Goal: Transaction & Acquisition: Purchase product/service

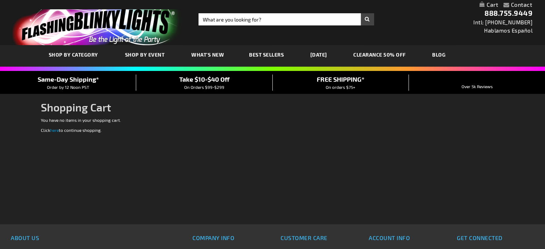
type input "[EMAIL_ADDRESS][DOMAIN_NAME]"
click at [514, 5] on link "Login" at bounding box center [516, 4] width 22 height 7
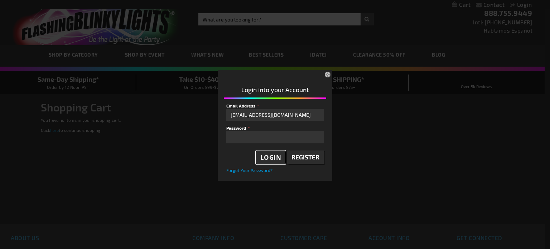
click at [274, 153] on span "Login" at bounding box center [270, 157] width 21 height 8
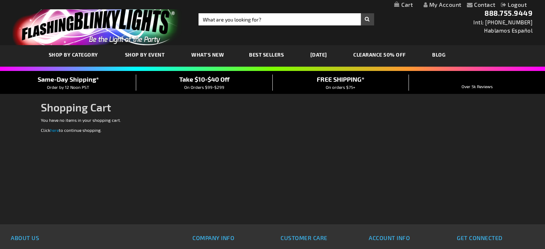
click at [425, 38] on div "Toggle Nav Search Search × Search 888.755.9449 Intl: 818-753-8303 Hablamos Espa…" at bounding box center [272, 22] width 545 height 45
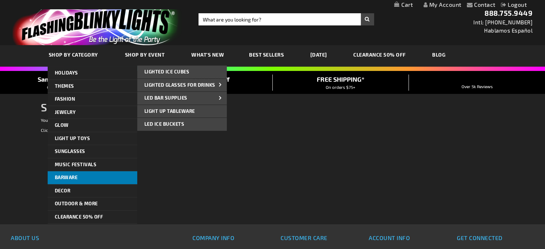
click at [69, 176] on span "Barware" at bounding box center [66, 177] width 23 height 6
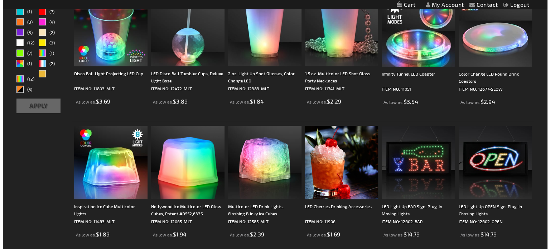
scroll to position [242, 0]
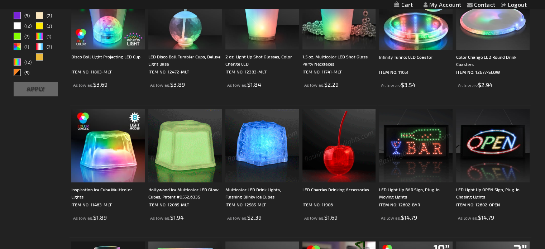
click at [191, 147] on img at bounding box center [184, 145] width 73 height 73
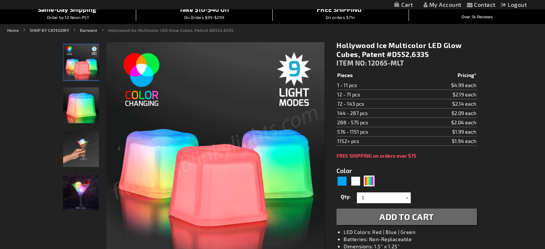
scroll to position [87, 0]
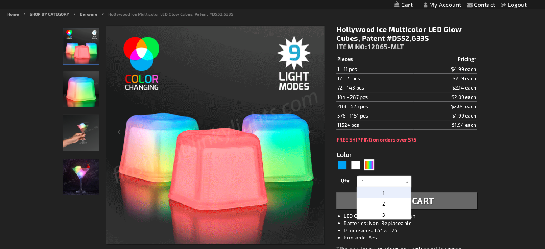
click at [366, 179] on input "1" at bounding box center [384, 181] width 52 height 11
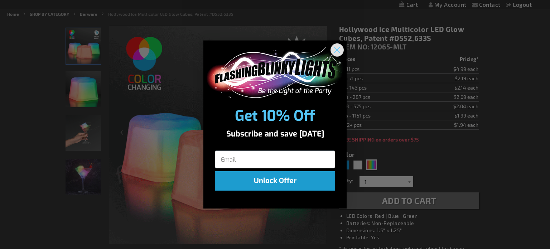
click at [336, 49] on circle "Close dialog" at bounding box center [337, 50] width 12 height 12
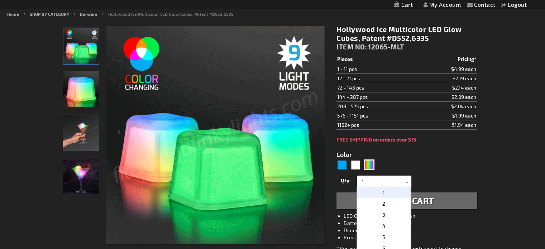
click at [378, 182] on input "1" at bounding box center [384, 181] width 52 height 11
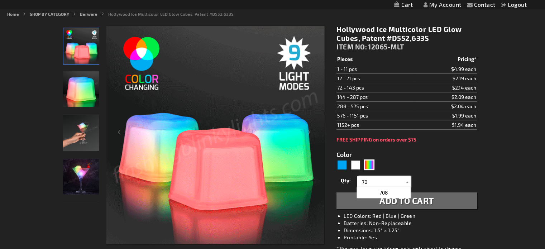
type input "70"
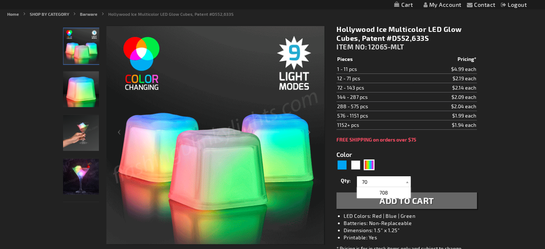
click at [448, 170] on form "Color 5659 Qty 1 2 3 4 5 6 7 8 9 10 11 12 24 36 48 60" at bounding box center [406, 176] width 140 height 66
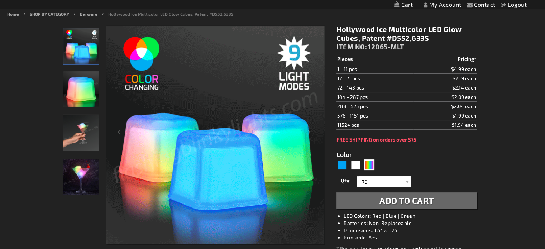
click at [424, 196] on span "Add to Cart" at bounding box center [406, 200] width 54 height 10
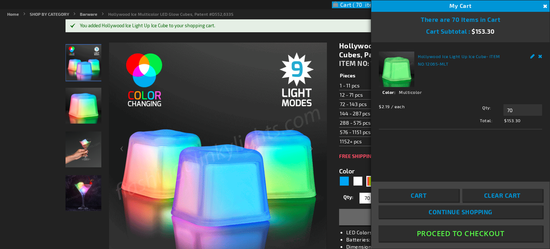
click at [463, 231] on button "Proceed To Checkout" at bounding box center [460, 233] width 164 height 16
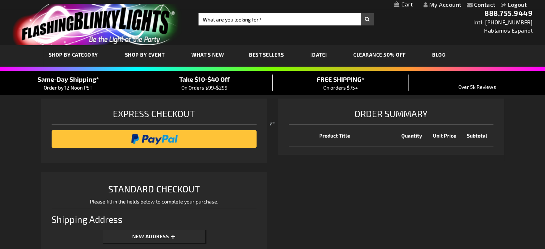
select select "US"
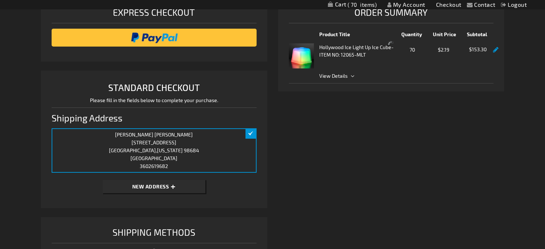
scroll to position [163, 0]
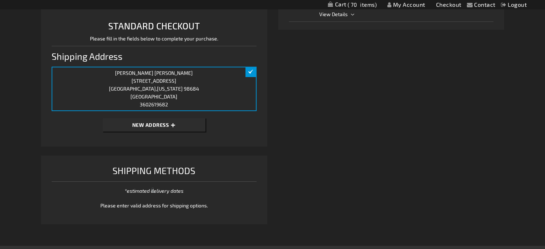
click at [164, 124] on span "New Address" at bounding box center [150, 125] width 37 height 6
select select "US"
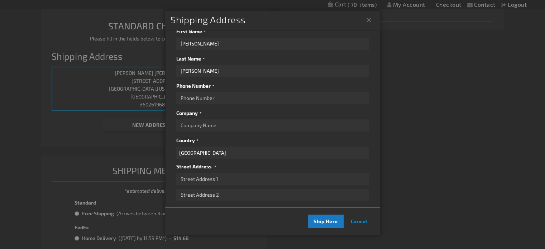
scroll to position [0, 0]
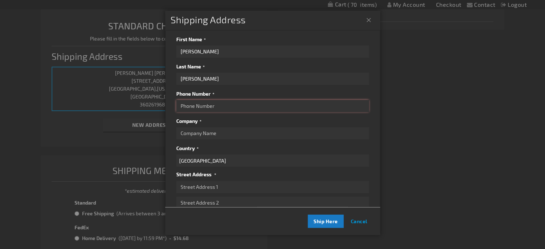
click at [211, 106] on input "Phone Number" at bounding box center [272, 106] width 193 height 12
type input "9714065005"
type input "[PERSON_NAME] Factory"
type input "14415 SE Mill Plain Blvd"
type input "#110B"
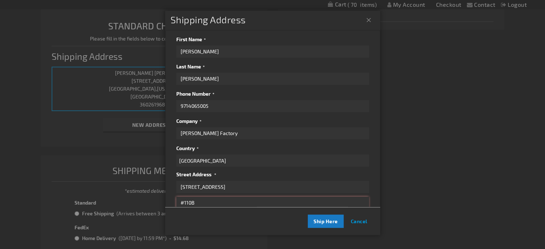
type input "Vancouver"
select select "62"
type input "98684"
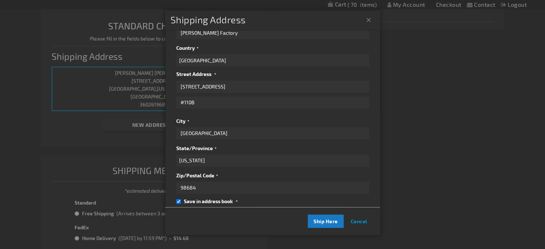
scroll to position [102, 0]
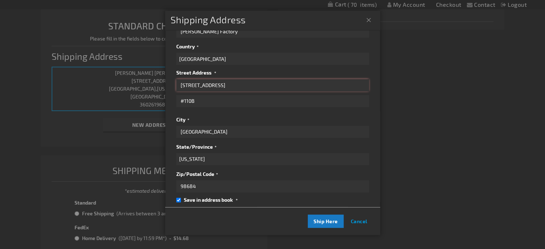
click at [246, 86] on input "14415 SE Mill Plain Blvd" at bounding box center [272, 85] width 193 height 12
drag, startPoint x: 246, startPoint y: 86, endPoint x: 246, endPoint y: 103, distance: 17.5
click at [246, 103] on div "Street Address: Line 1 14415 SE Mill Plain Blvd Street Address: Line 2 #110B" at bounding box center [272, 93] width 193 height 28
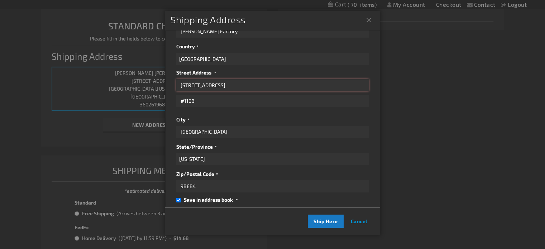
click at [241, 89] on input "14415 SE Mill Plain Blvd" at bounding box center [272, 85] width 193 height 12
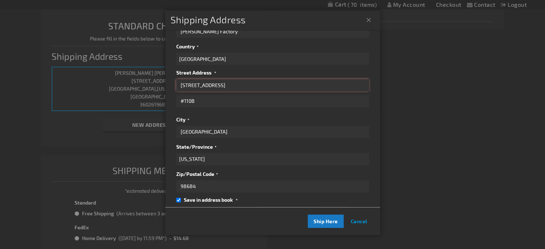
click at [241, 89] on input "14415 SE Mill Plain Blvd" at bounding box center [272, 85] width 193 height 12
type input "1"
type input "[STREET_ADDRESS]"
click at [206, 100] on input "#110B" at bounding box center [272, 101] width 193 height 12
type input "#101"
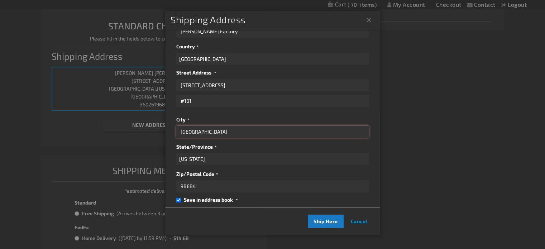
click at [239, 131] on input "Vancouver" at bounding box center [272, 132] width 193 height 12
click at [188, 159] on select "Please select a region, state or province. Alabama Alaska Arizona Arkansas Cali…" at bounding box center [272, 159] width 193 height 12
click at [390, 165] on div at bounding box center [272, 124] width 545 height 249
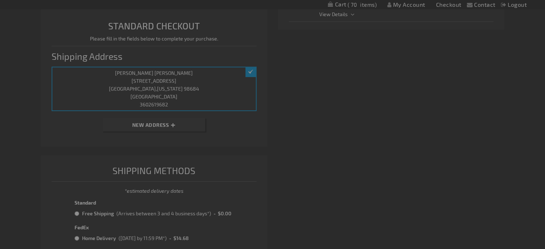
scroll to position [0, 0]
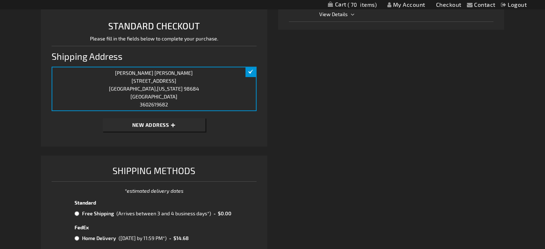
click at [172, 124] on button "New Address" at bounding box center [154, 124] width 102 height 13
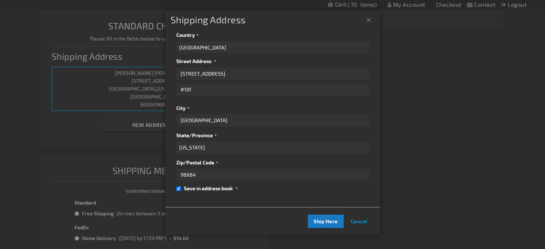
scroll to position [120, 0]
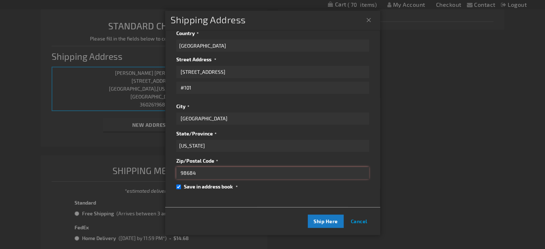
click at [209, 169] on input "98684" at bounding box center [272, 173] width 193 height 12
type input "98665"
click at [325, 223] on span "Ship Here" at bounding box center [325, 221] width 24 height 6
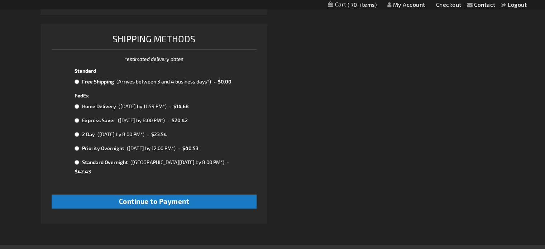
scroll to position [347, 0]
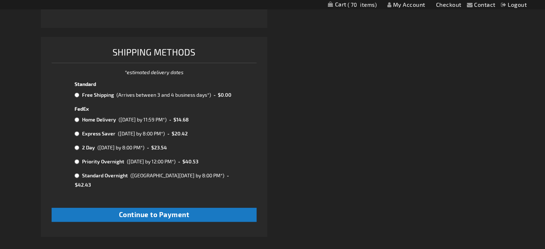
click at [77, 92] on input "radio" at bounding box center [76, 95] width 5 height 6
radio input "true"
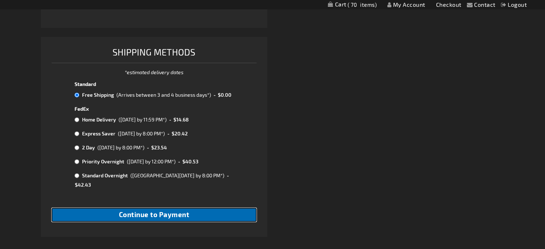
click at [178, 210] on span "Continue to Payment" at bounding box center [154, 214] width 71 height 8
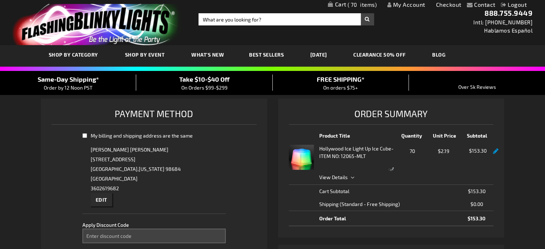
select select "9bbc1cef813d4d4bdd313748852574b534db580f"
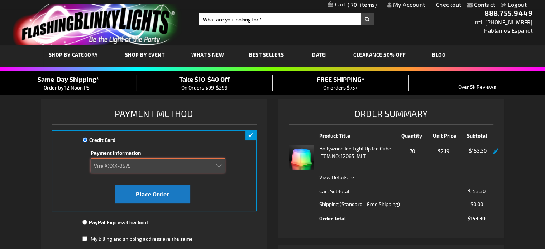
click at [222, 165] on select "Add new card Visa XXXX-3575" at bounding box center [158, 165] width 134 height 15
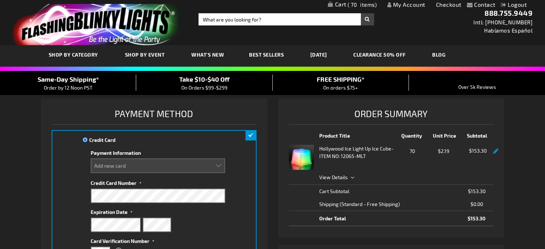
click at [247, 182] on div "Credit Card Credit Card Information Payment Information Add new card Visa XXXX-…" at bounding box center [154, 221] width 204 height 183
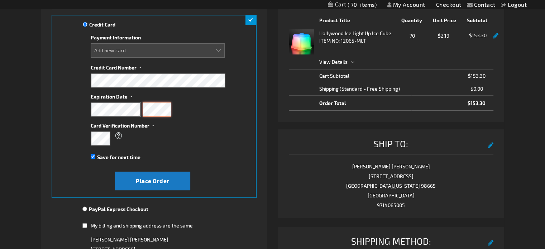
scroll to position [120, 0]
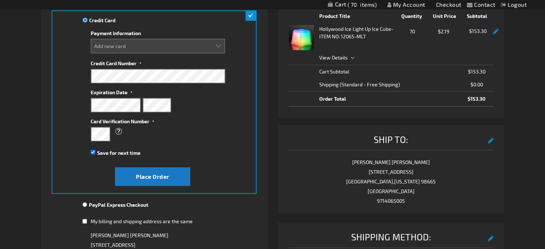
click at [230, 130] on div "Credit Card Credit Card Information Payment Information Add new card Visa XXXX-…" at bounding box center [154, 101] width 204 height 183
click at [164, 175] on span "Place Order" at bounding box center [153, 176] width 34 height 7
select select
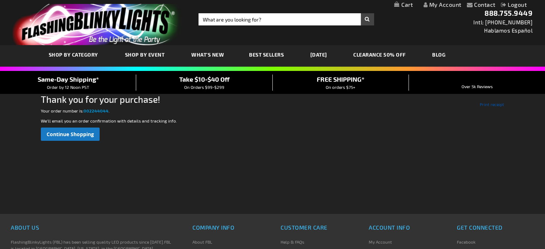
click at [493, 104] on link "Print receipt" at bounding box center [491, 104] width 24 height 6
